Goal: Task Accomplishment & Management: Manage account settings

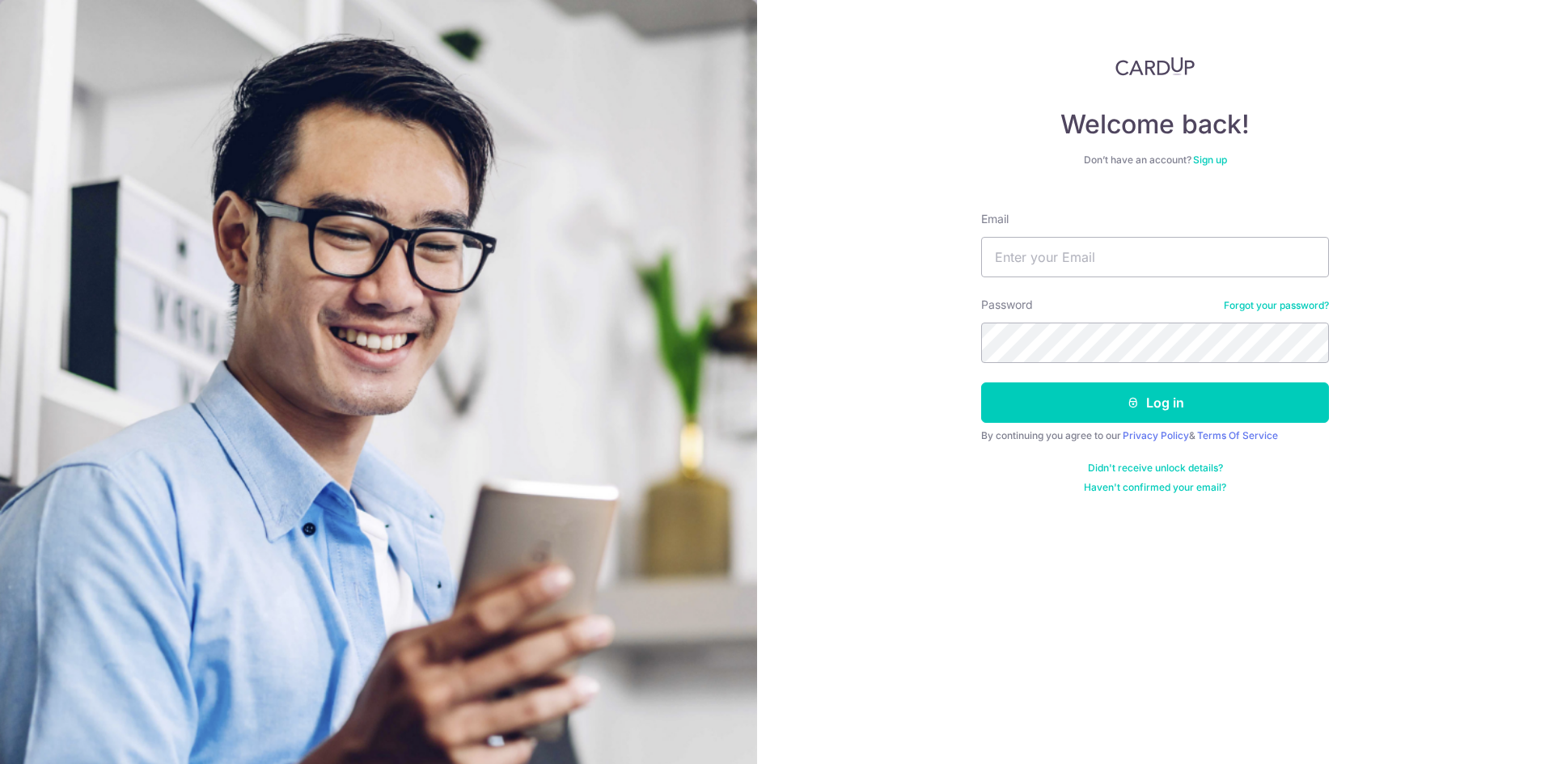
click at [1121, 265] on input "Email" at bounding box center [1155, 257] width 348 height 40
type input "[EMAIL_ADDRESS][DOMAIN_NAME]"
click at [981, 383] on button "Log in" at bounding box center [1155, 403] width 348 height 40
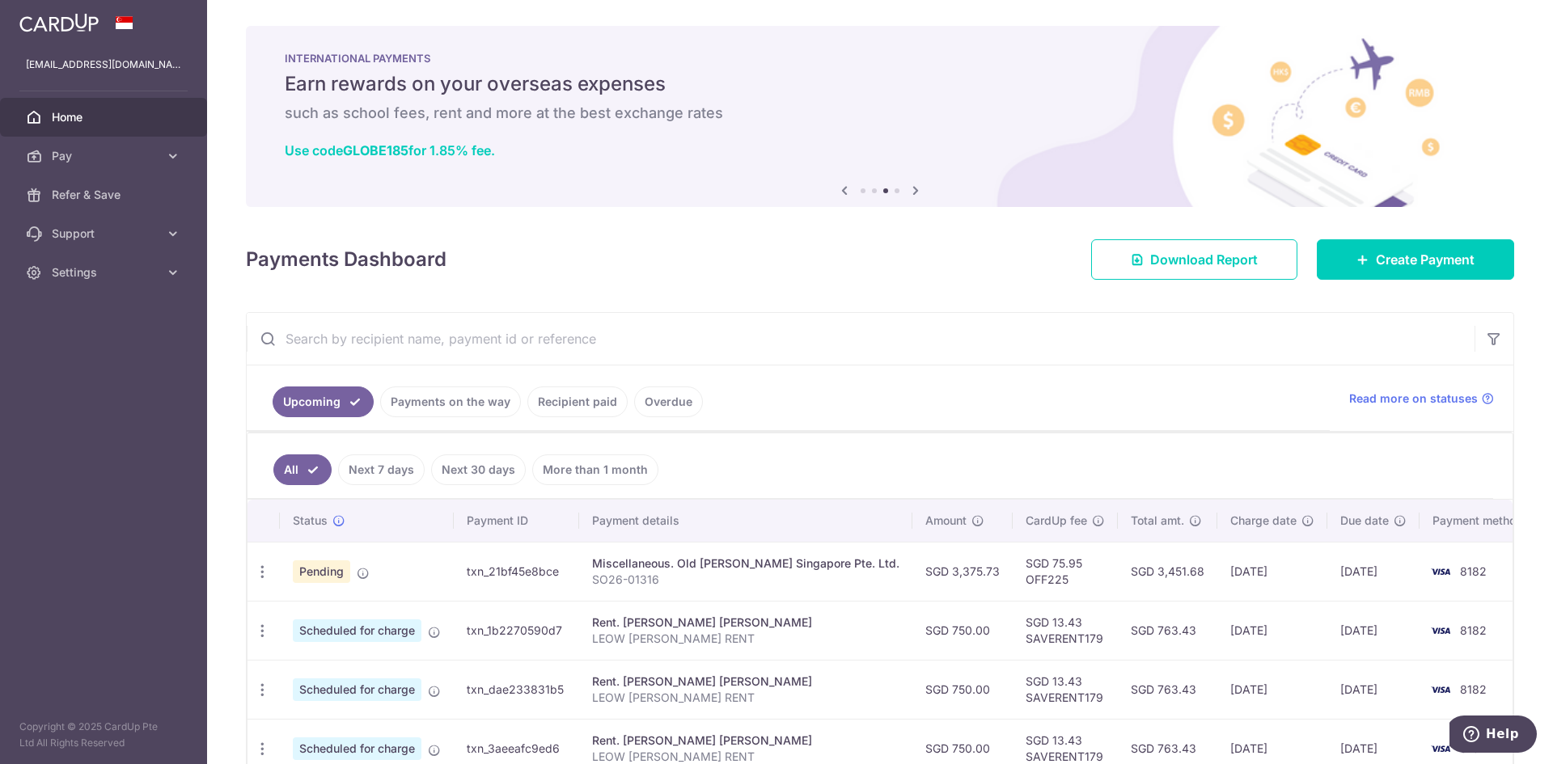
drag, startPoint x: 468, startPoint y: 569, endPoint x: 561, endPoint y: 578, distance: 92.6
click at [561, 578] on td "txn_21bf45e8bce" at bounding box center [516, 571] width 125 height 59
copy td "txn_21bf45e8bce"
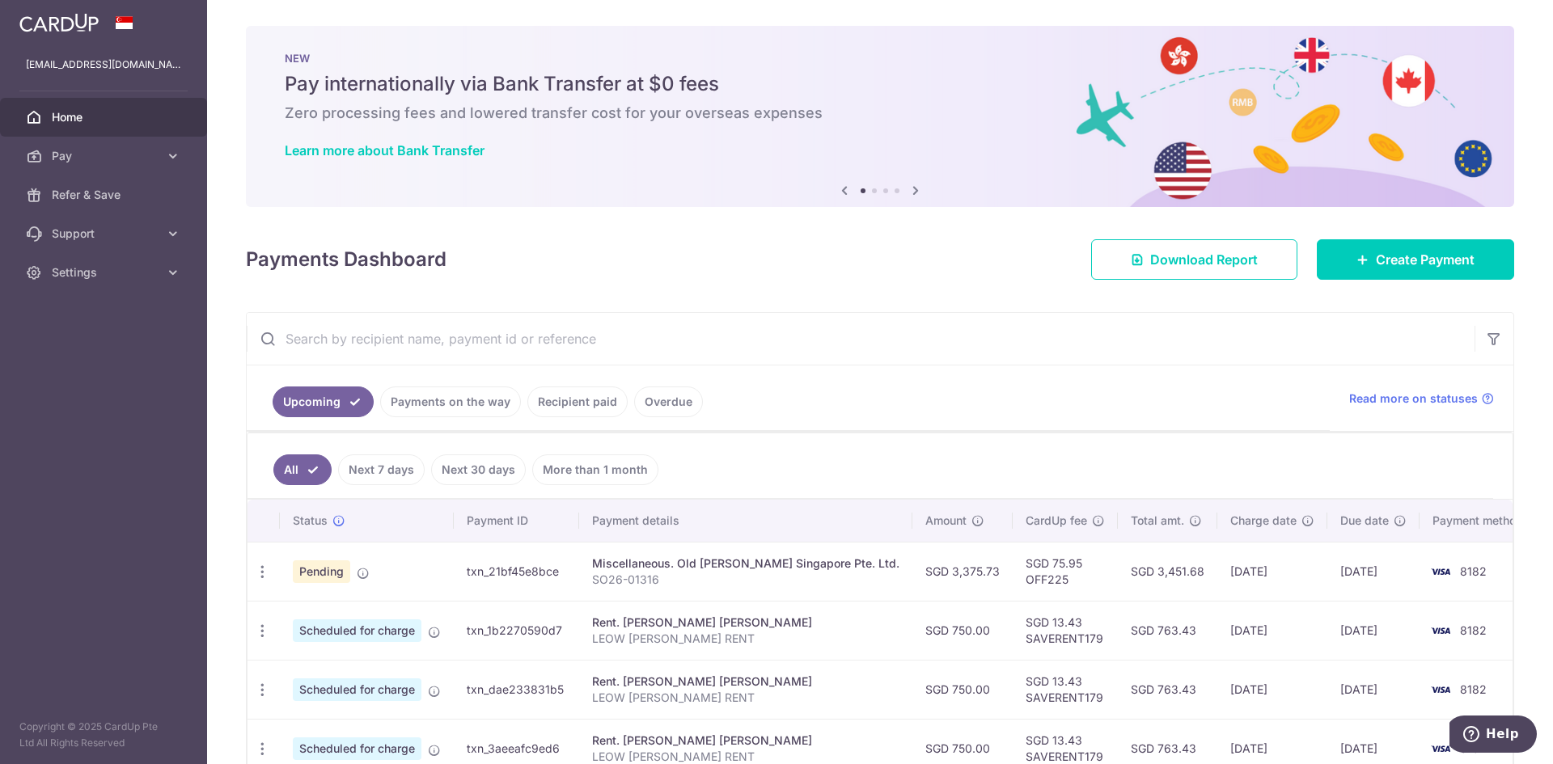
copy td "txn_21bf45e8bce"
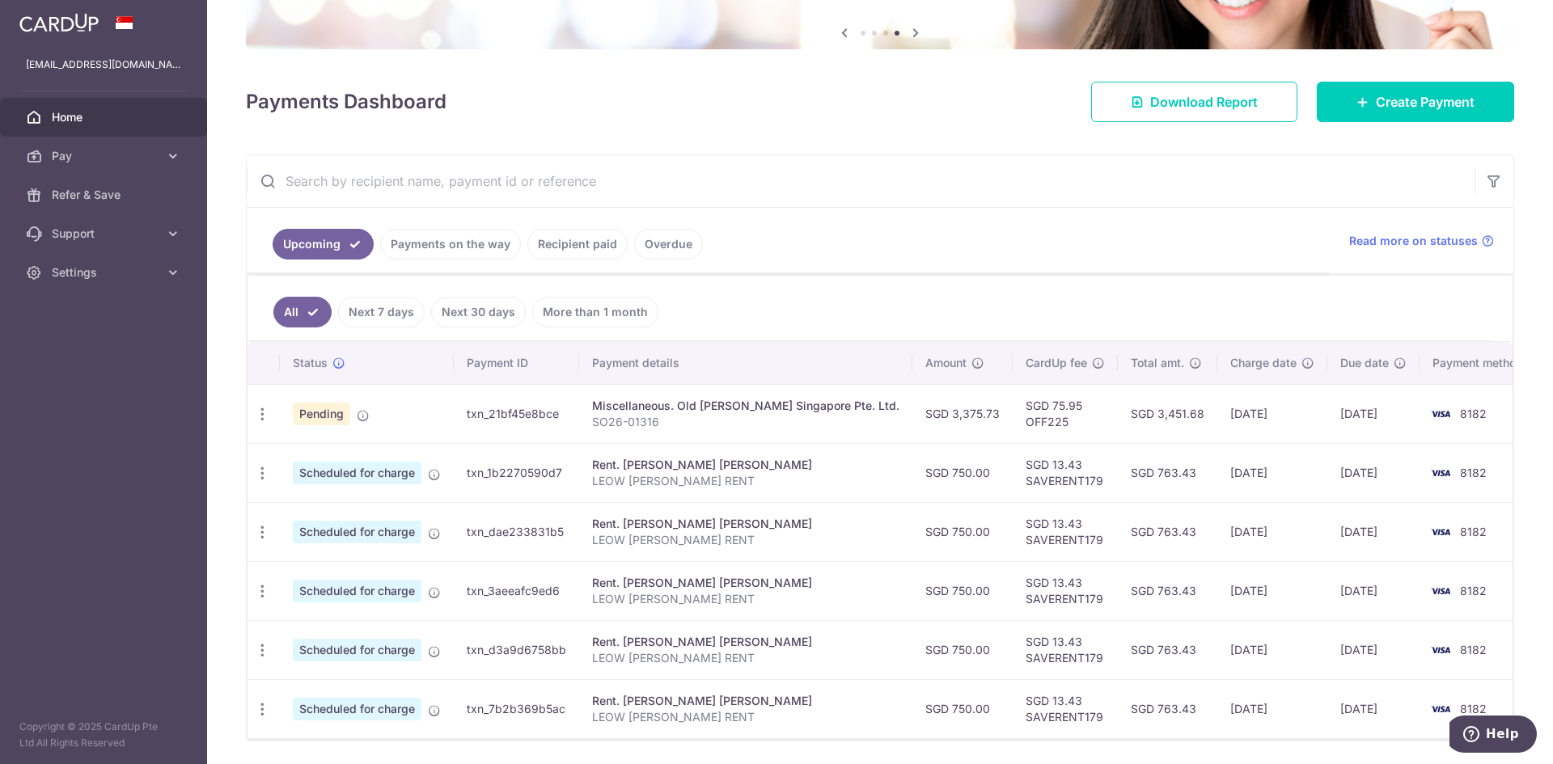
scroll to position [162, 0]
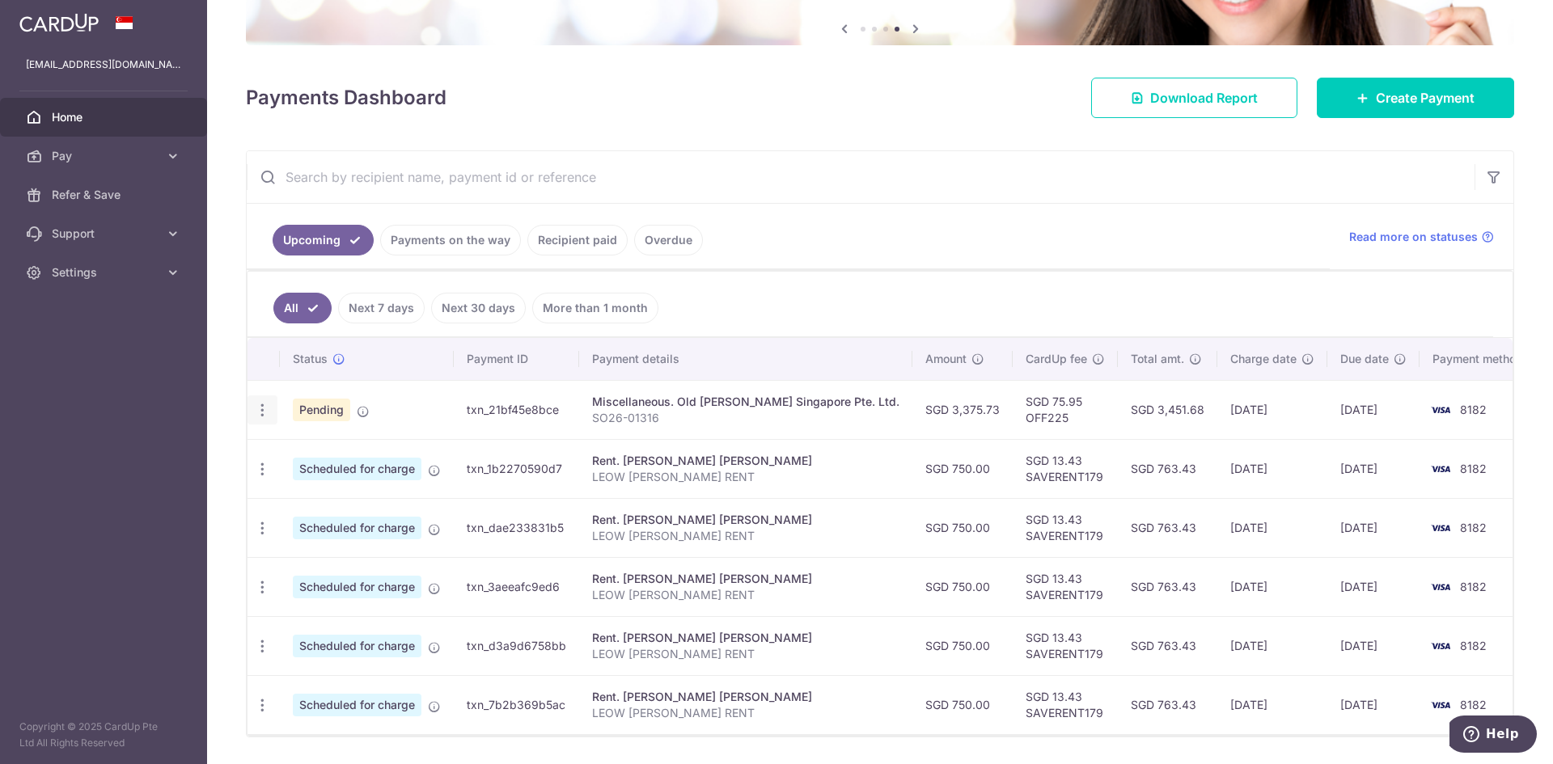
click at [262, 404] on icon "button" at bounding box center [262, 410] width 17 height 17
click at [307, 448] on span "Update payment" at bounding box center [349, 454] width 110 height 19
radio input "true"
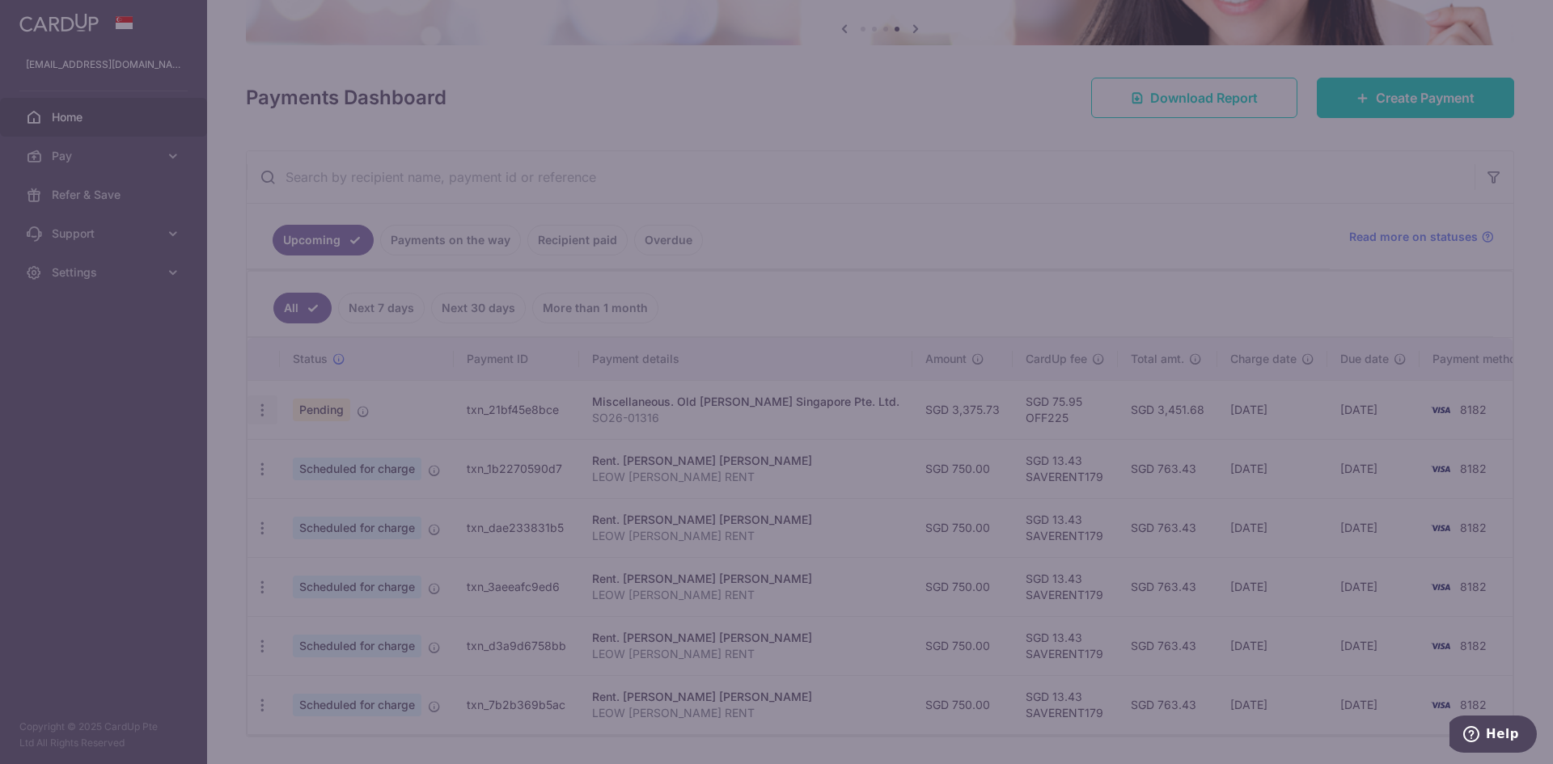
type input "3,375.73"
type input "[DATE]"
type input "SO26-01316"
type input "OFF225"
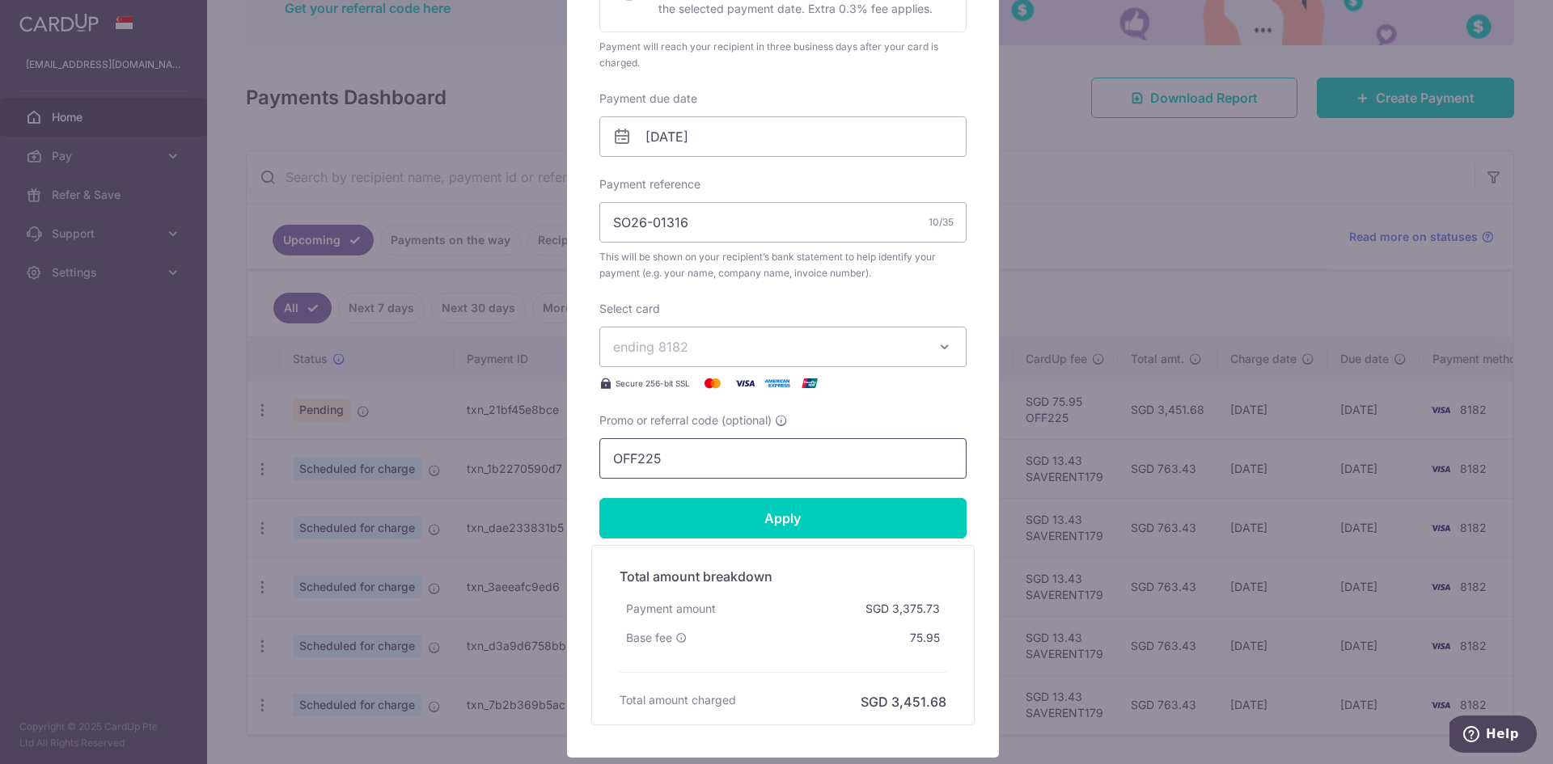
scroll to position [547, 0]
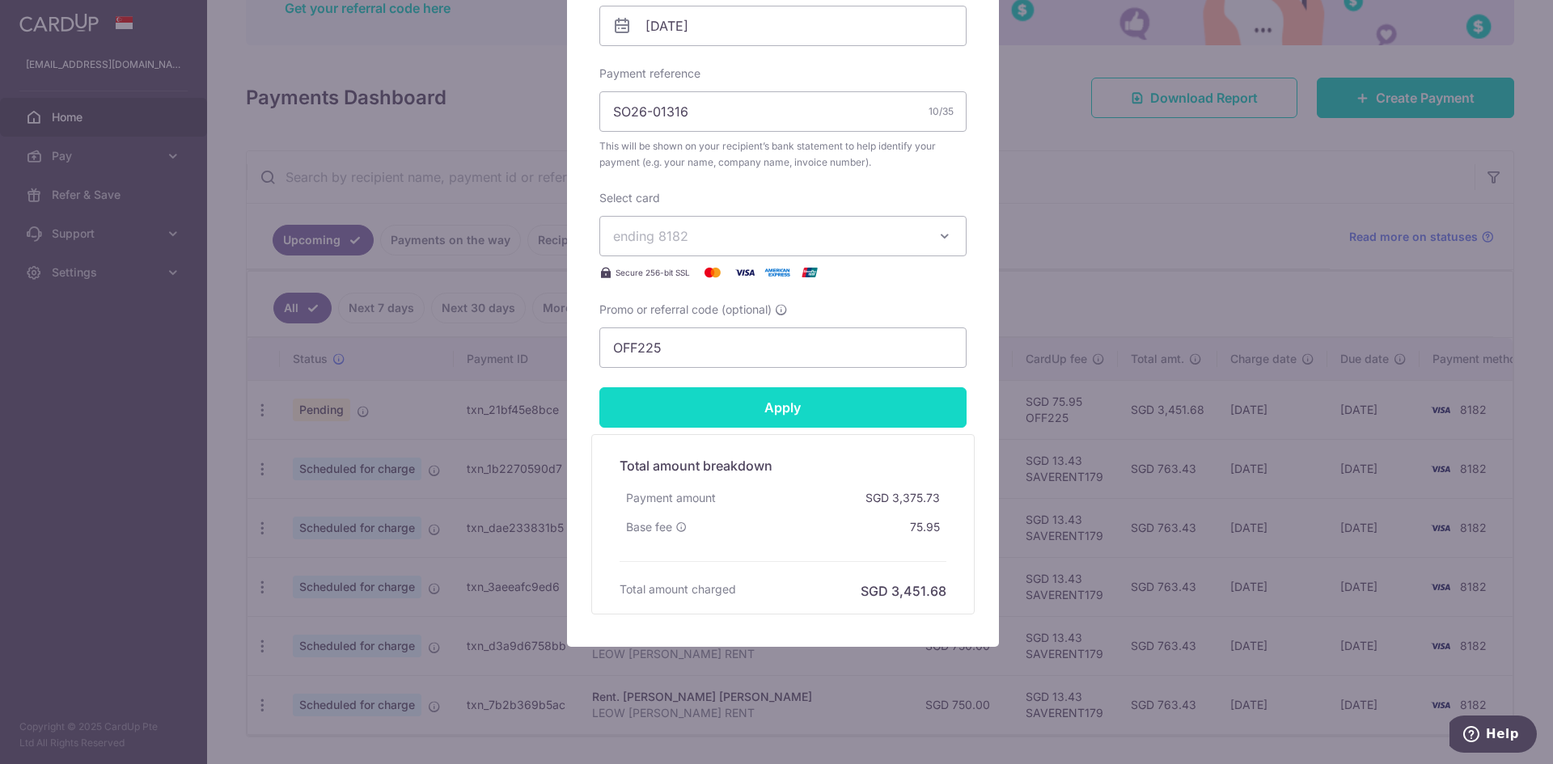
click at [824, 400] on input "Apply" at bounding box center [782, 407] width 367 height 40
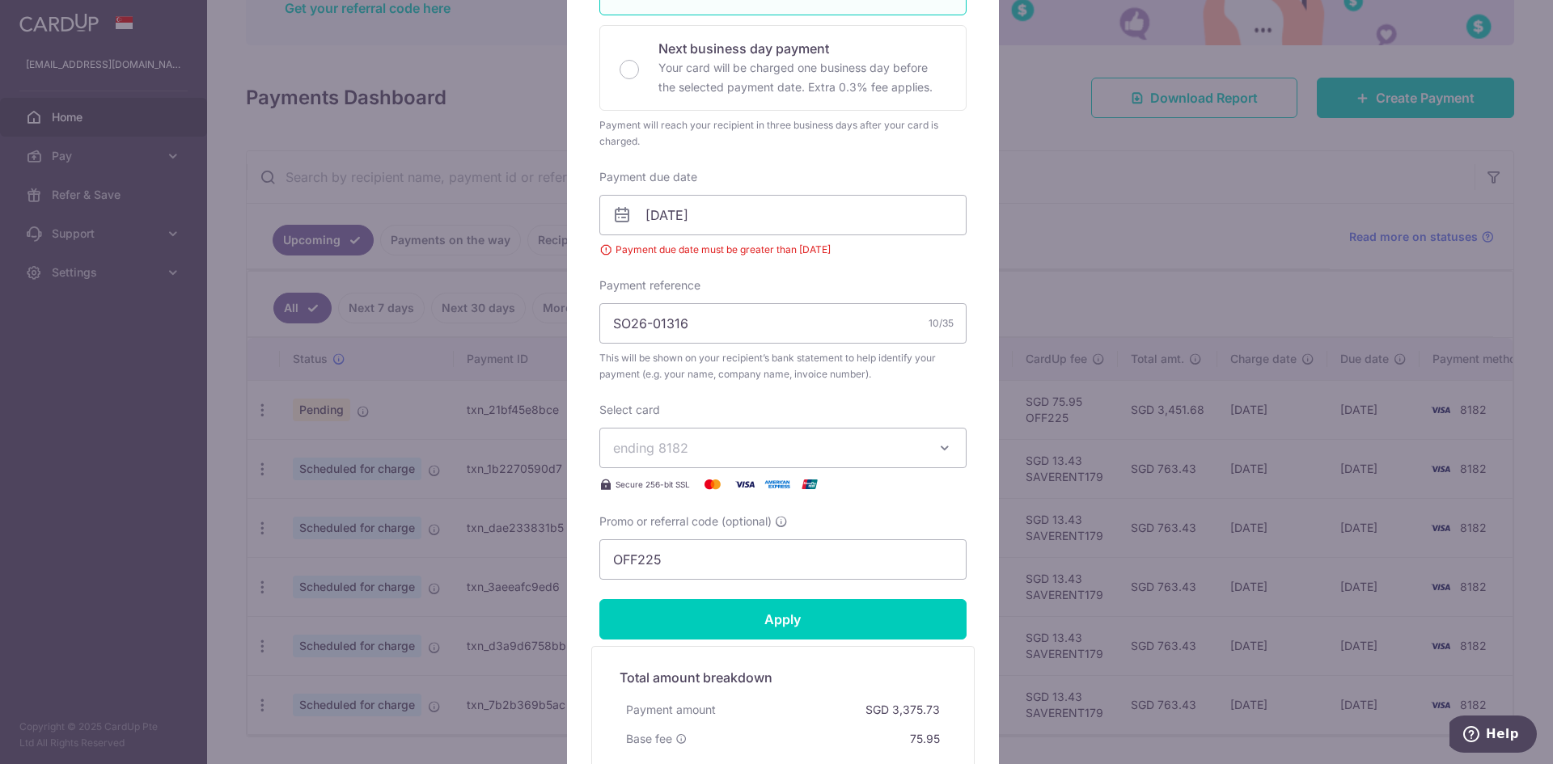
scroll to position [304, 0]
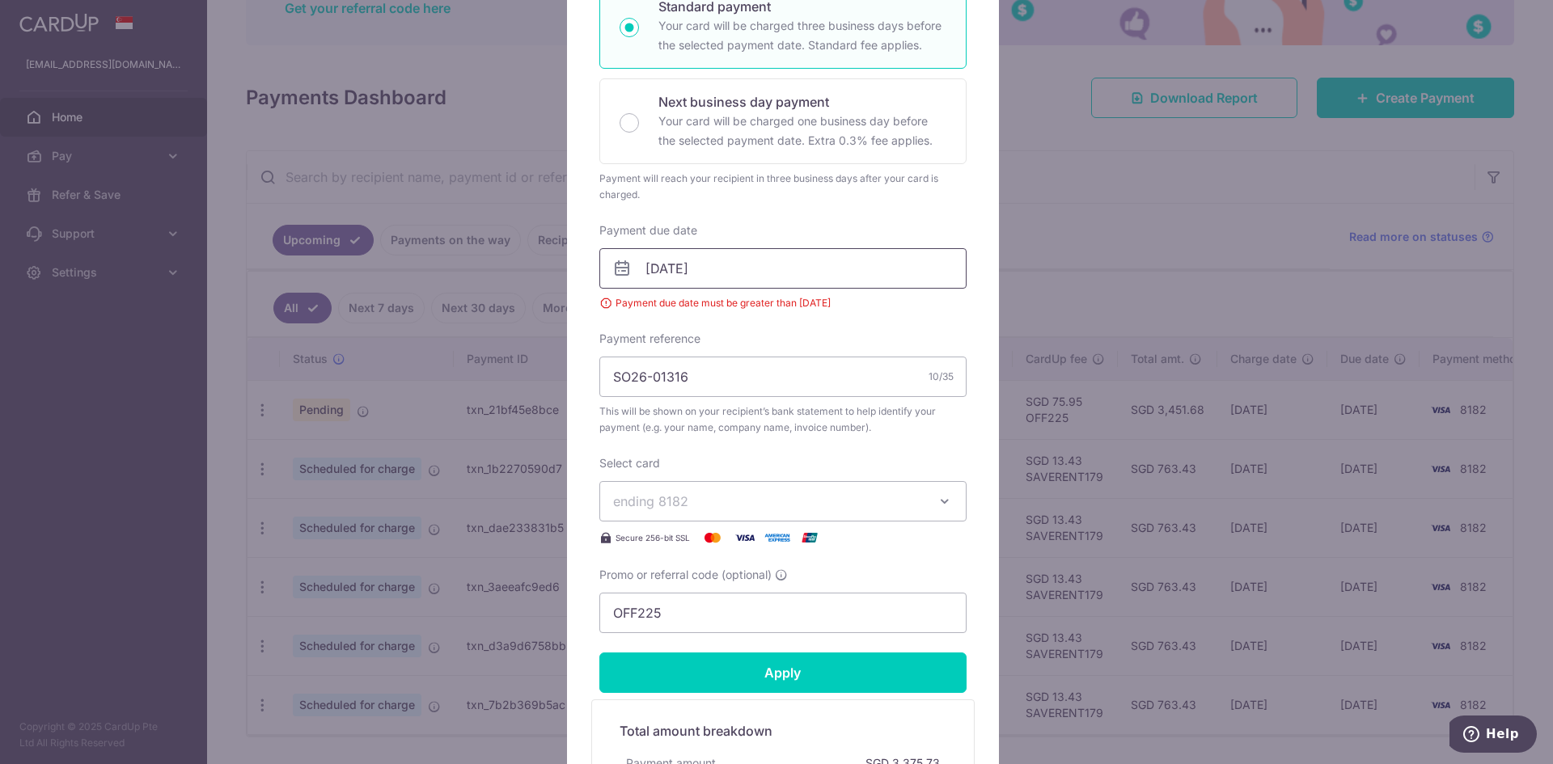
click at [853, 270] on input "[DATE]" at bounding box center [782, 268] width 367 height 40
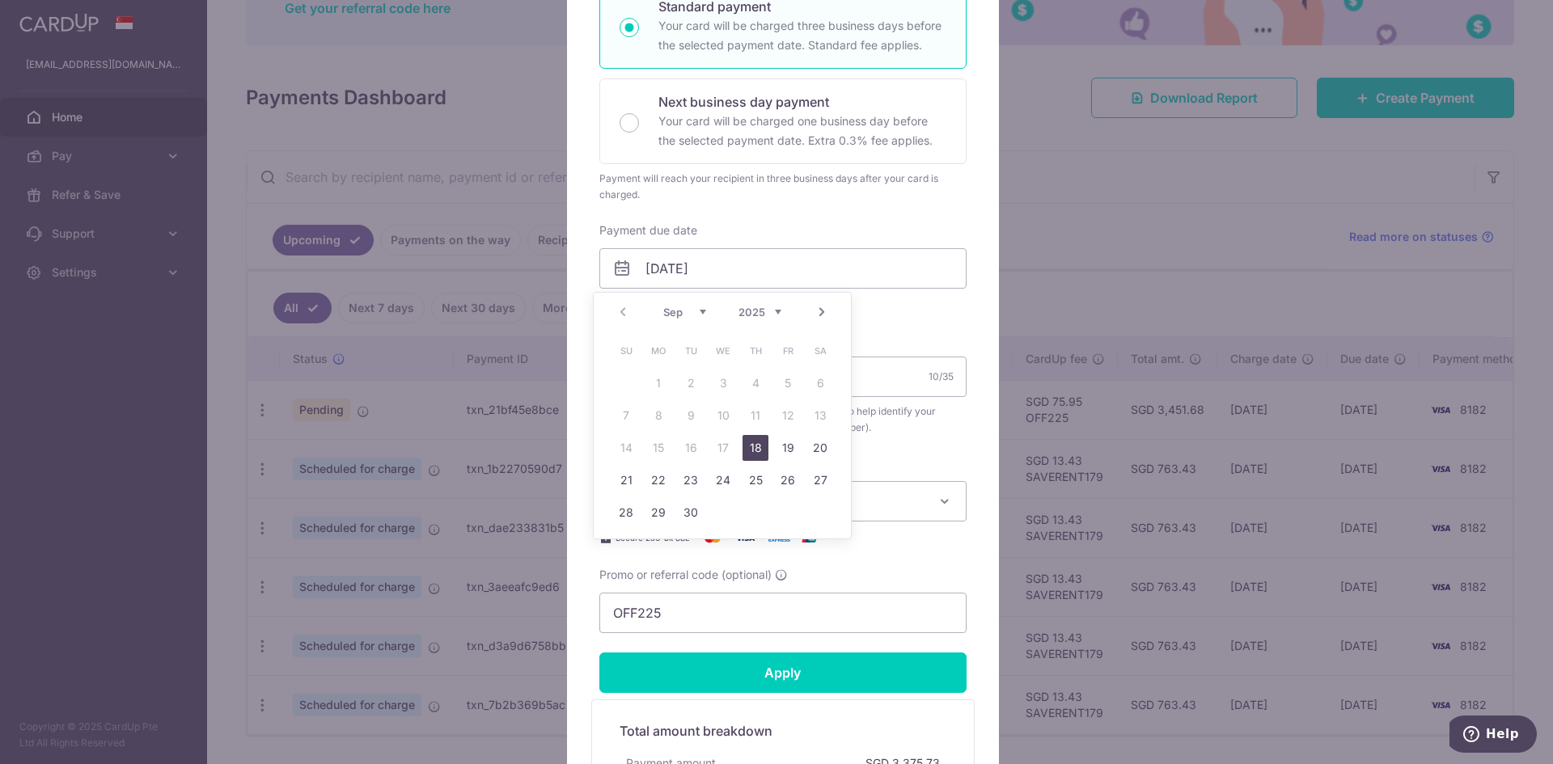
click at [757, 447] on link "18" at bounding box center [756, 448] width 26 height 26
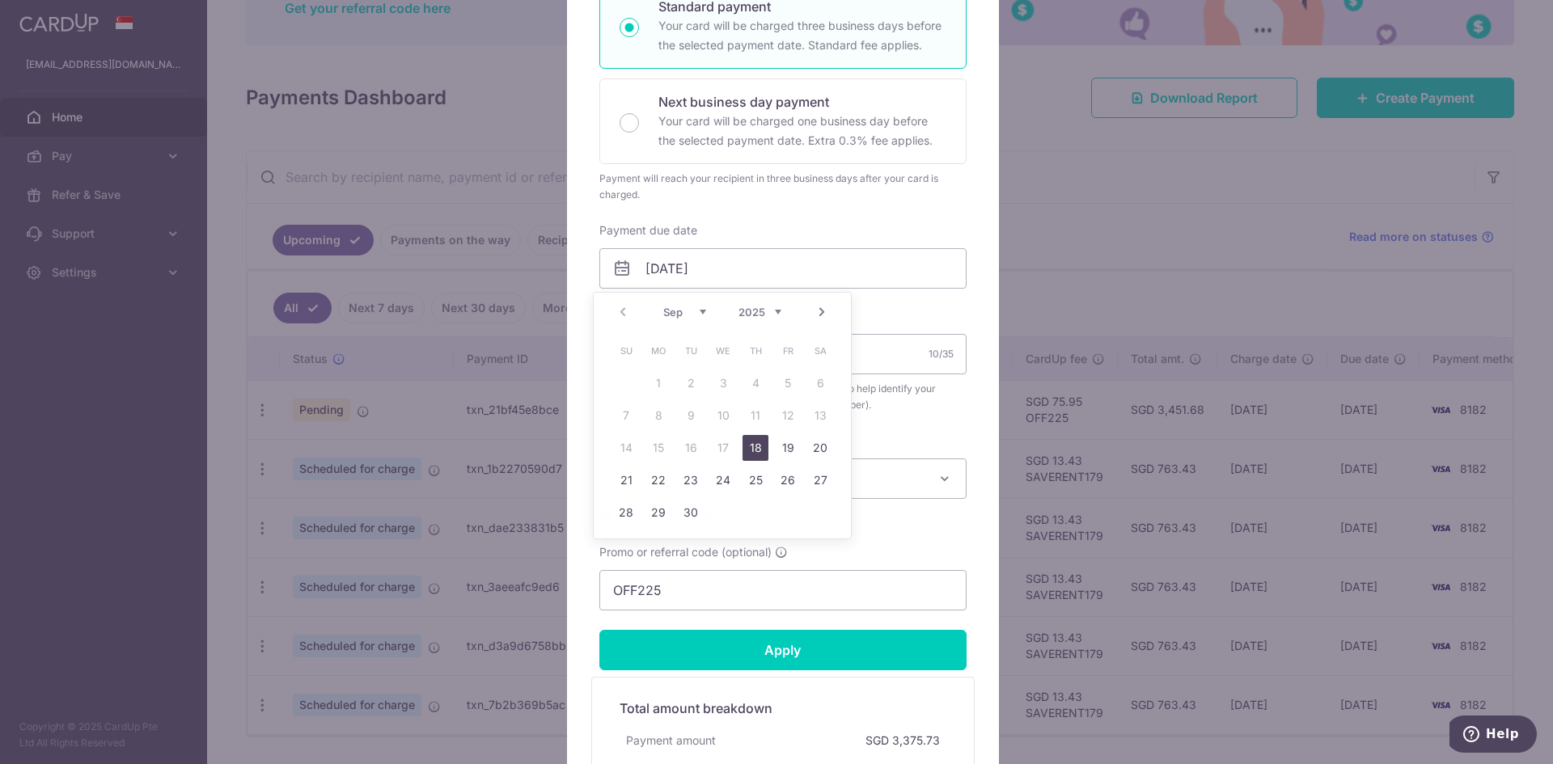
type input "18/09/2025"
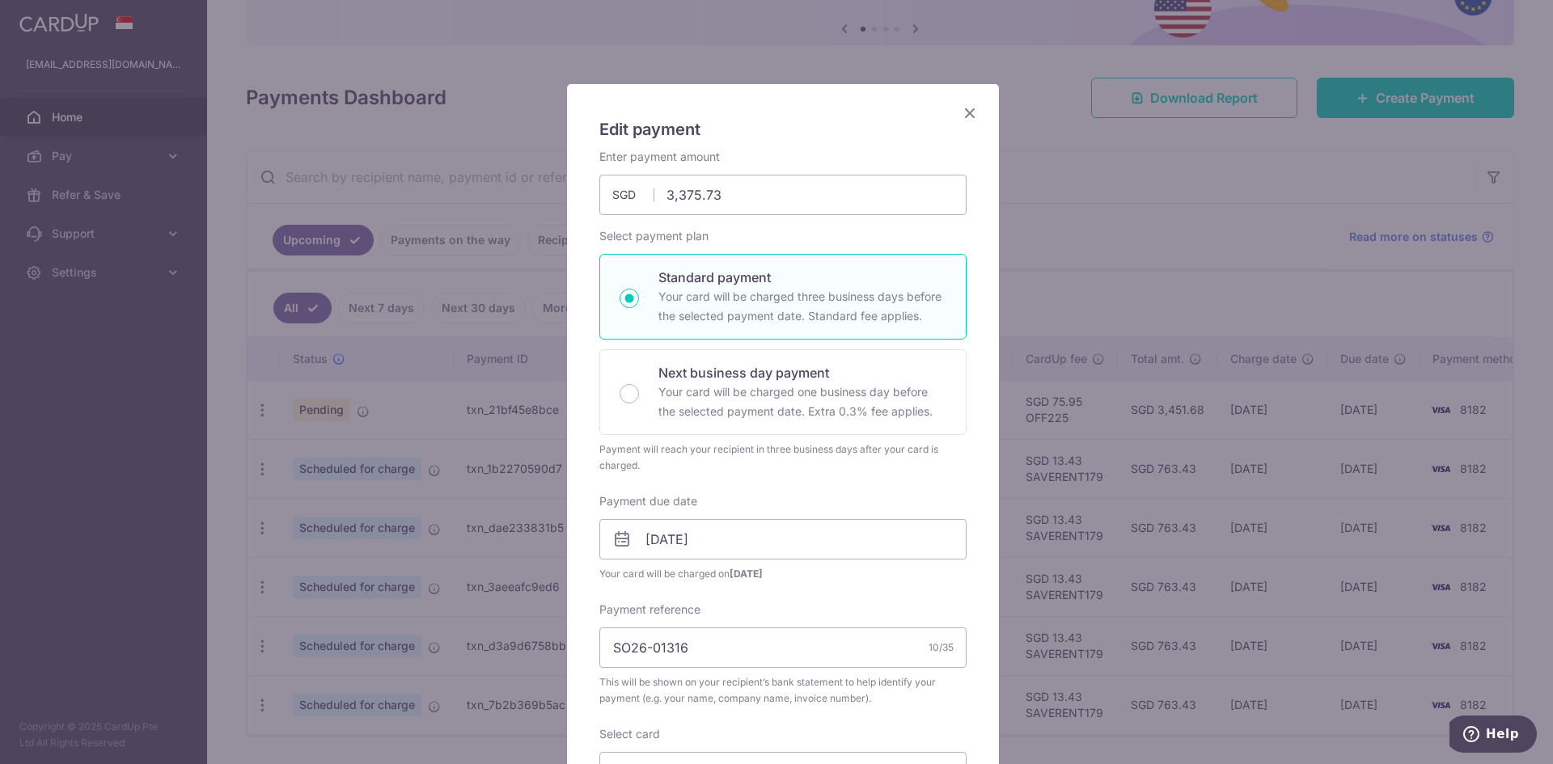
scroll to position [0, 0]
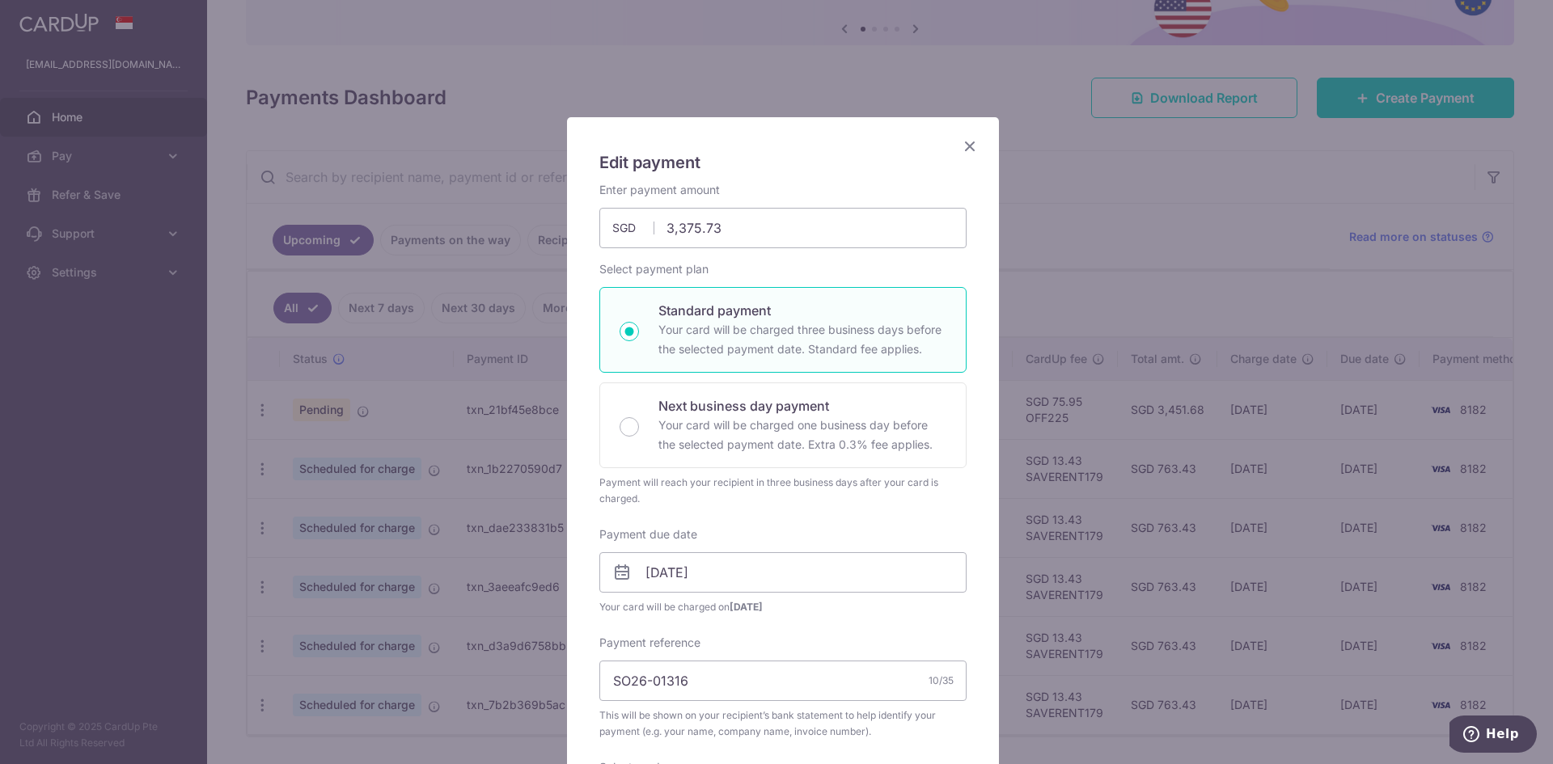
click at [1251, 176] on div "Edit payment By clicking apply, you will make changes to all payments to Old Ch…" at bounding box center [776, 382] width 1553 height 764
